Goal: Submit feedback/report problem

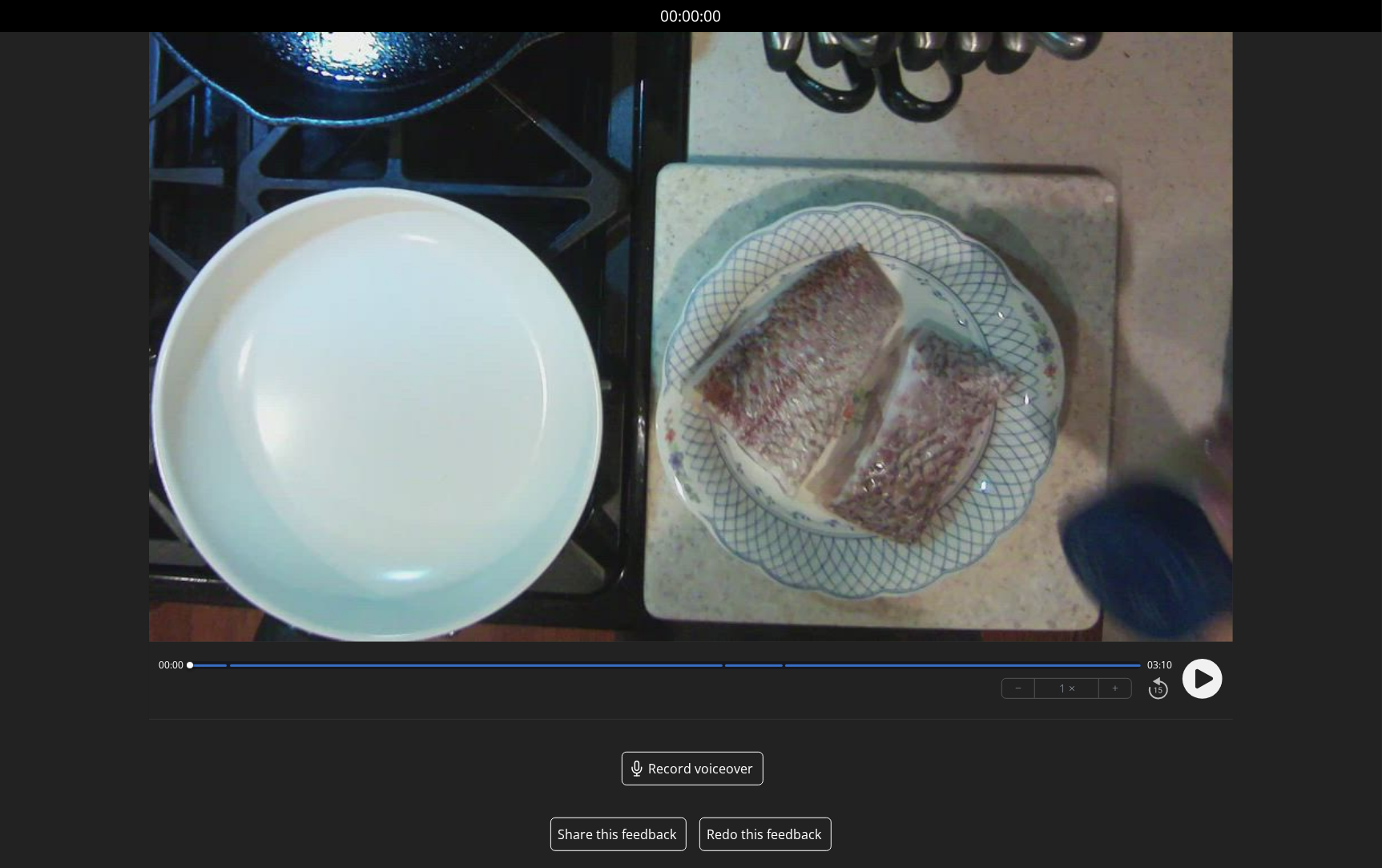
click at [615, 830] on button "Share this feedback" at bounding box center [616, 834] width 119 height 19
